Goal: Use online tool/utility: Utilize a website feature to perform a specific function

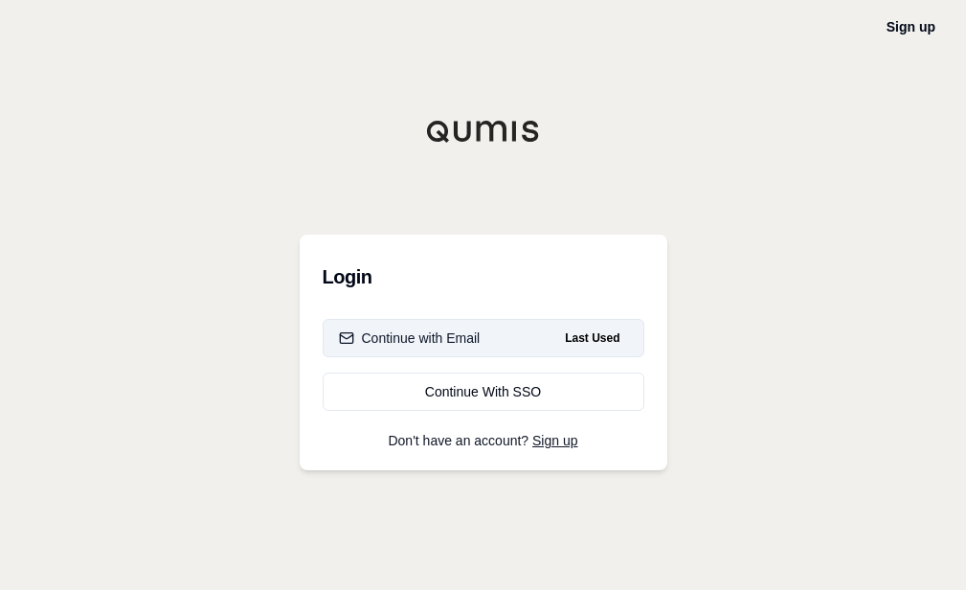
click at [502, 340] on button "Continue with Email Last Used" at bounding box center [484, 338] width 322 height 38
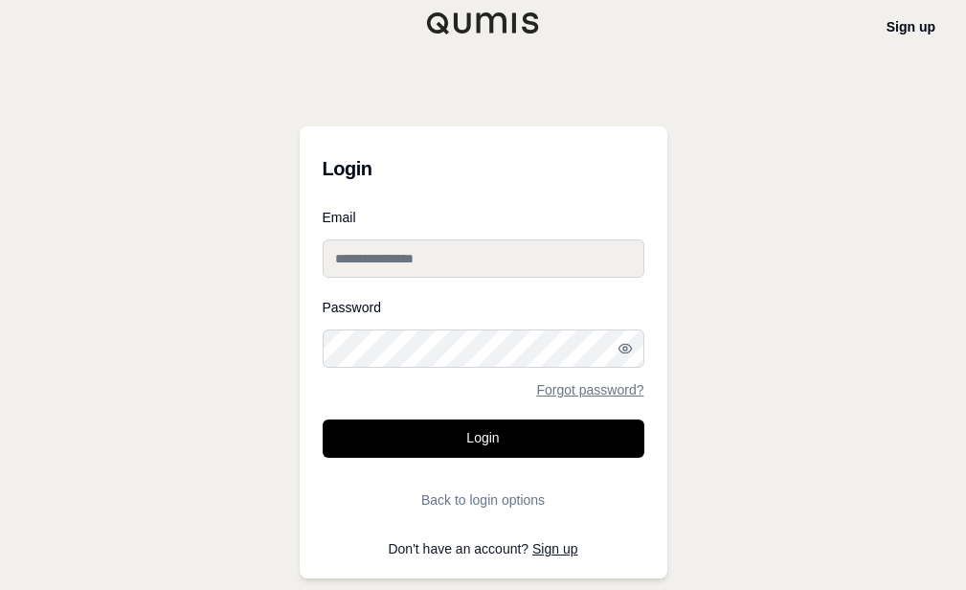
type input "**********"
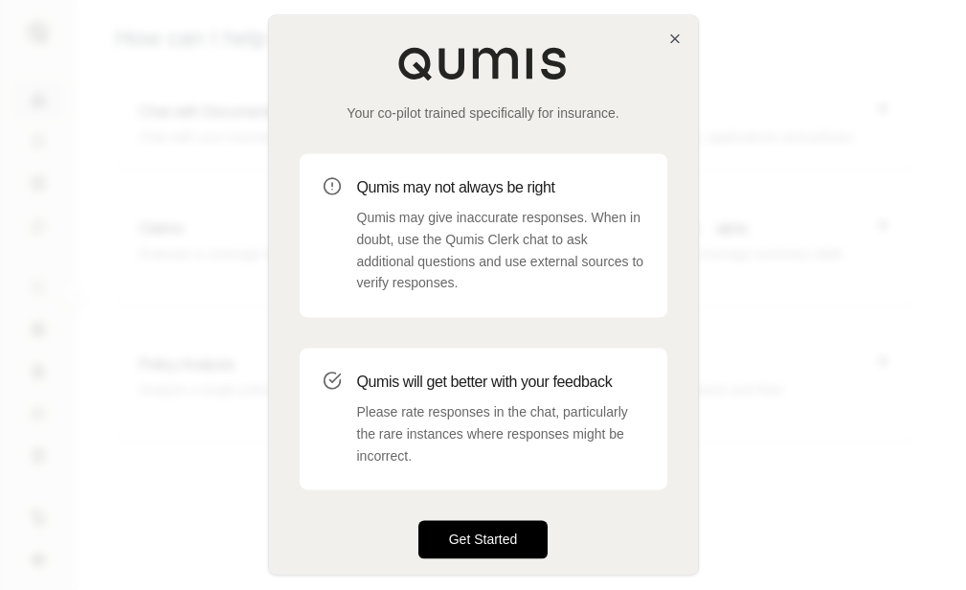
click at [515, 542] on button "Get Started" at bounding box center [483, 540] width 130 height 38
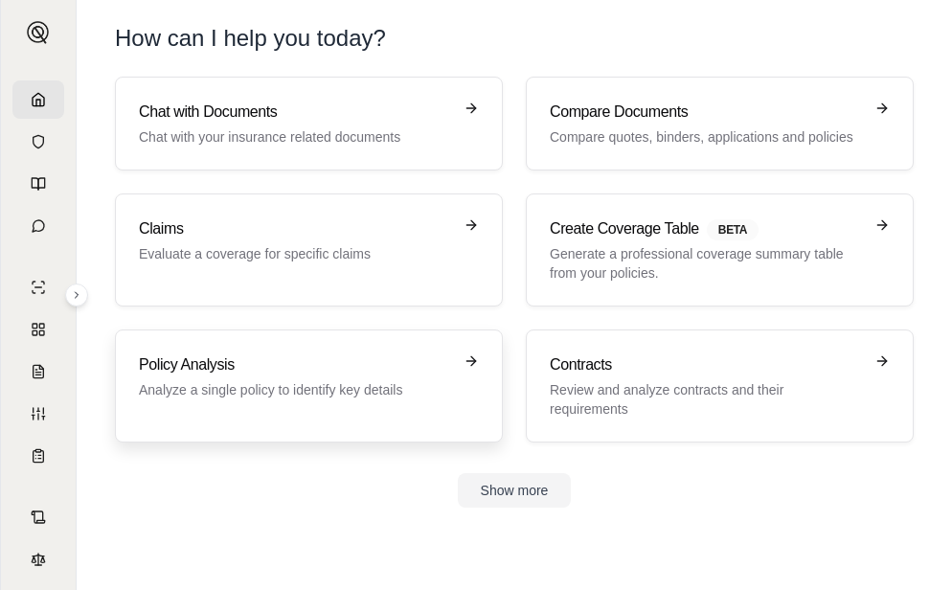
click at [377, 359] on h3 "Policy Analysis" at bounding box center [295, 364] width 313 height 23
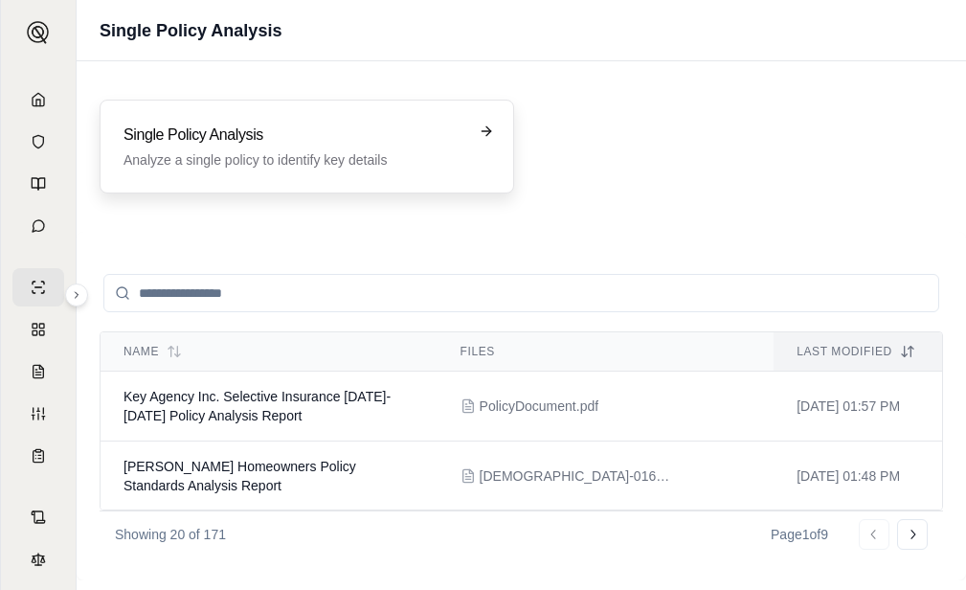
click at [295, 166] on p "Analyze a single policy to identify key details" at bounding box center [294, 159] width 340 height 19
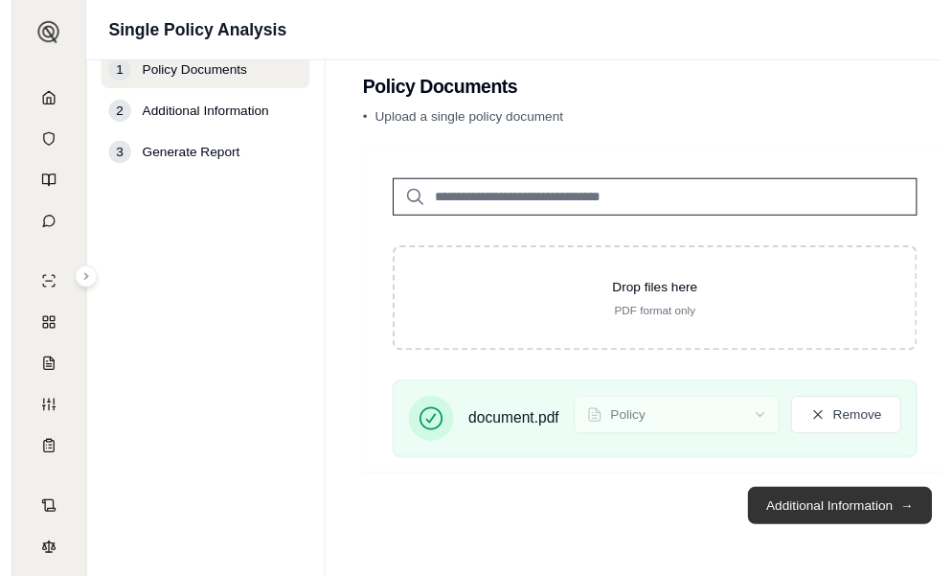
scroll to position [39, 0]
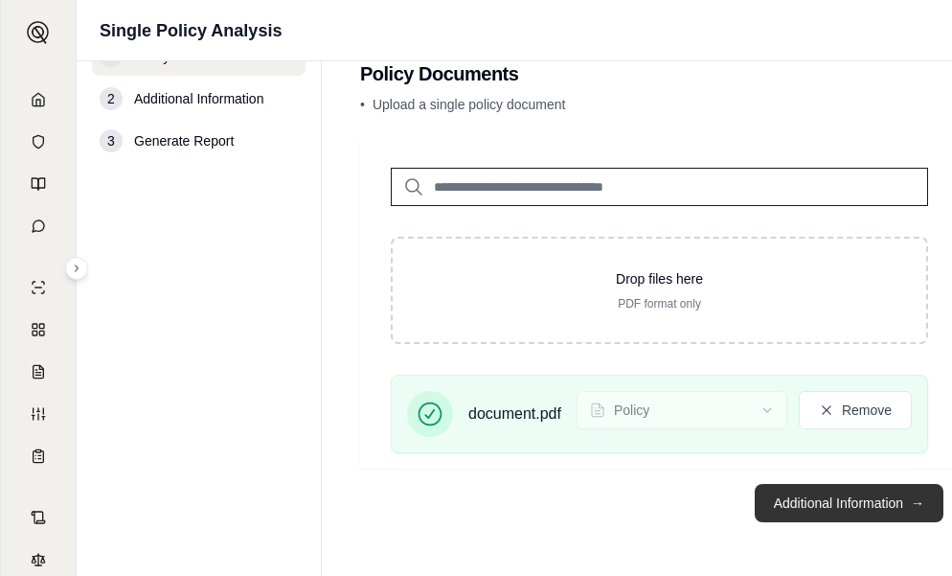
click at [836, 502] on button "Additional Information →" at bounding box center [849, 503] width 189 height 38
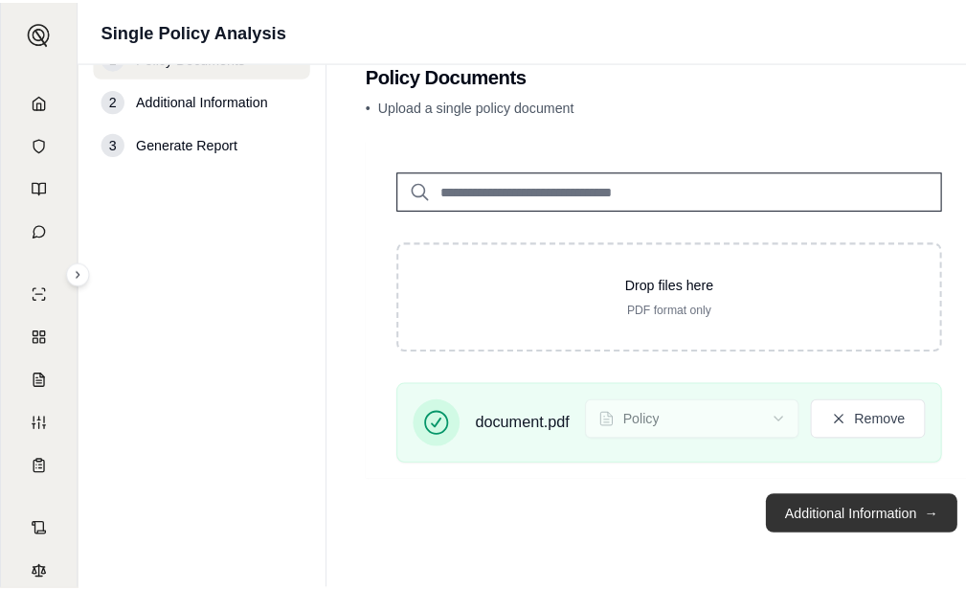
scroll to position [0, 0]
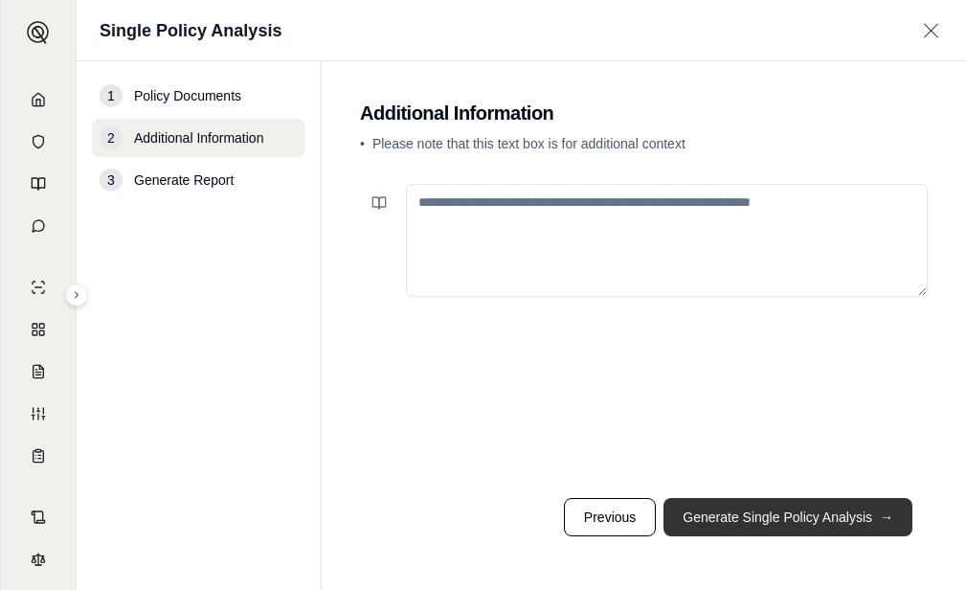
click at [840, 499] on button "Generate Single Policy Analysis →" at bounding box center [788, 517] width 249 height 38
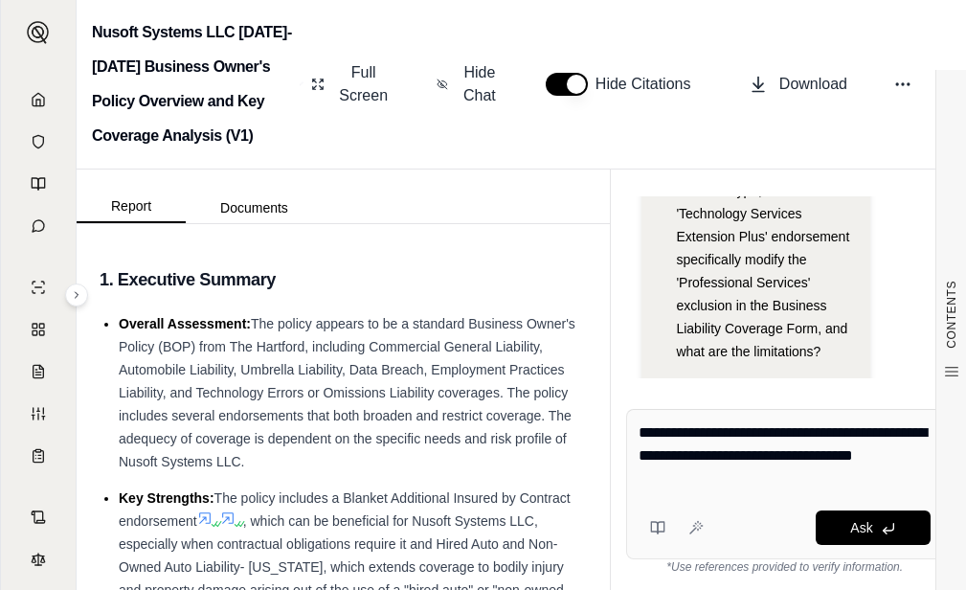
type textarea "**********"
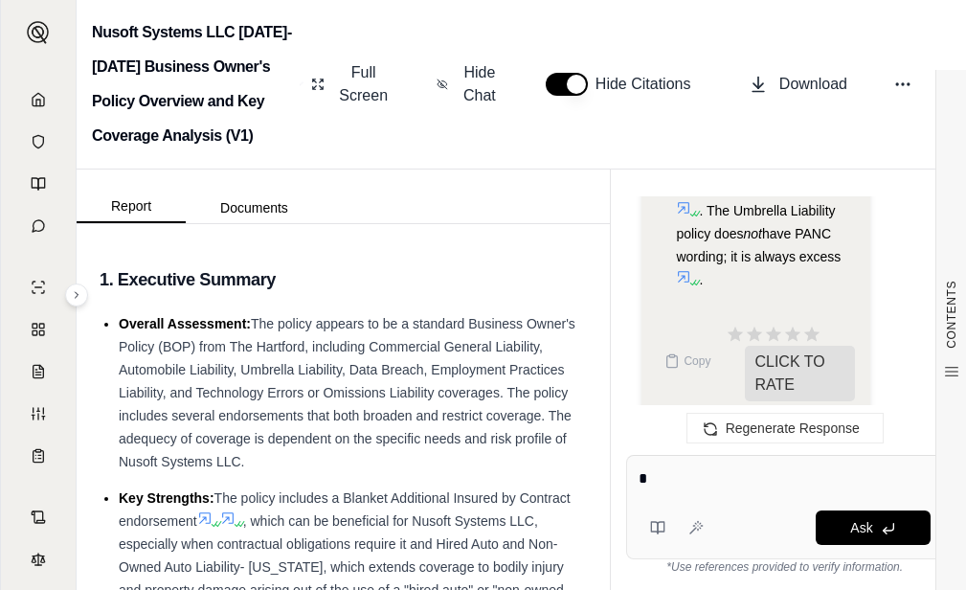
scroll to position [6348, 0]
